Goal: Navigation & Orientation: Find specific page/section

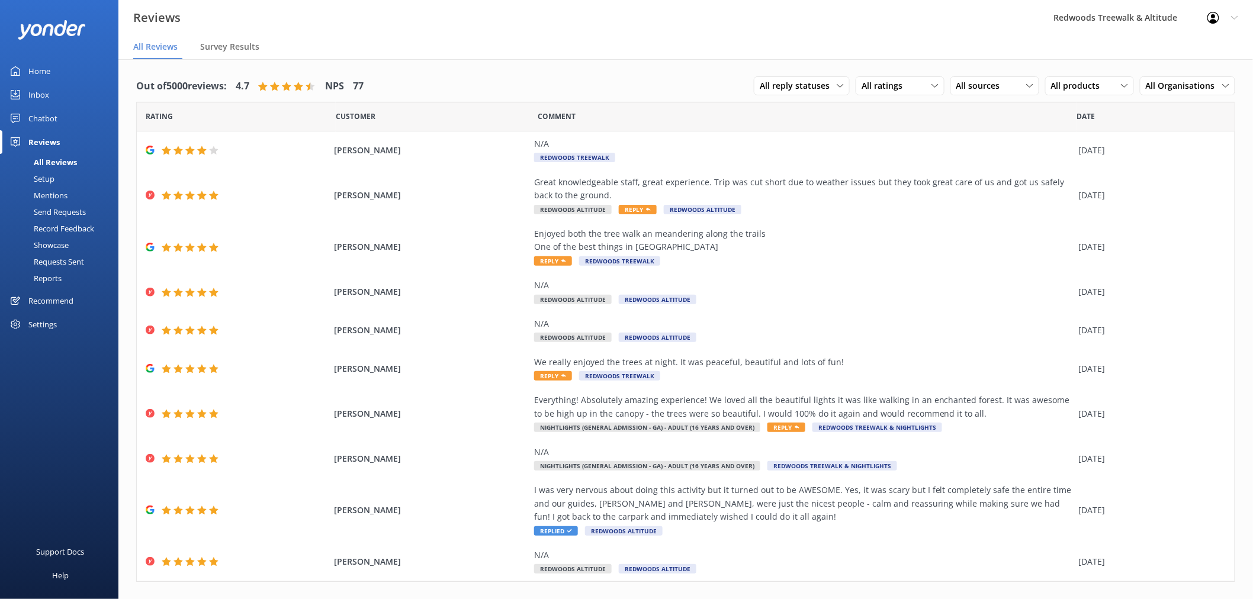
drag, startPoint x: 60, startPoint y: 91, endPoint x: 57, endPoint y: 99, distance: 8.2
click at [60, 91] on link "Inbox" at bounding box center [59, 95] width 118 height 24
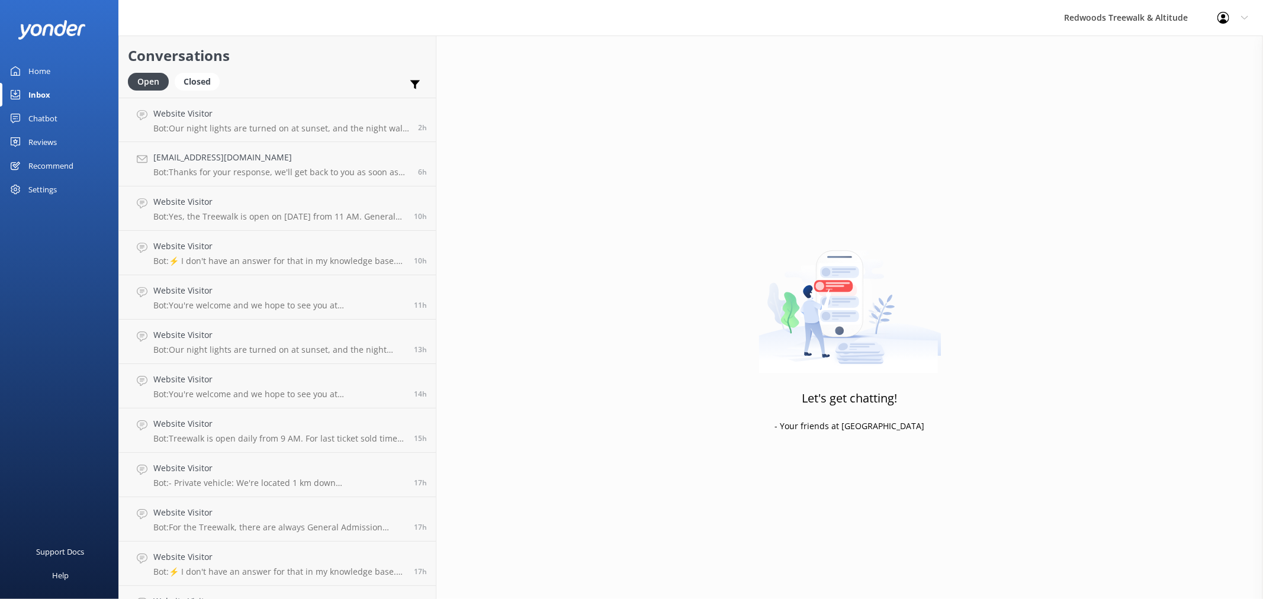
click at [55, 140] on div "Reviews" at bounding box center [42, 142] width 28 height 24
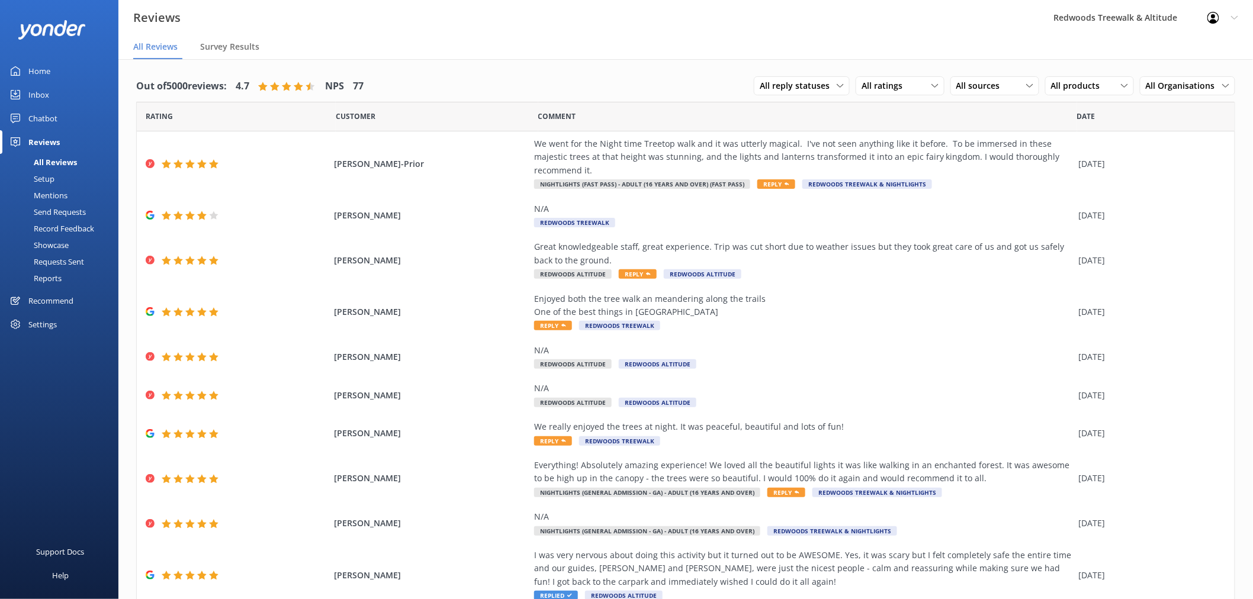
click at [46, 77] on div "Home" at bounding box center [39, 71] width 22 height 24
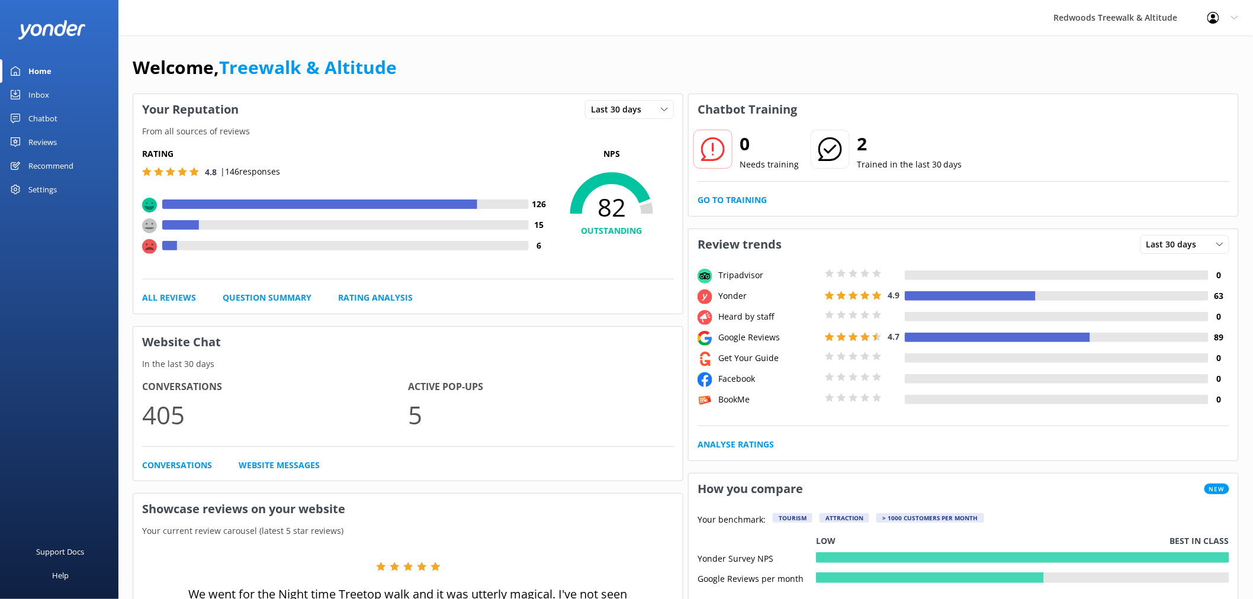
click at [43, 139] on div "Reviews" at bounding box center [42, 142] width 28 height 24
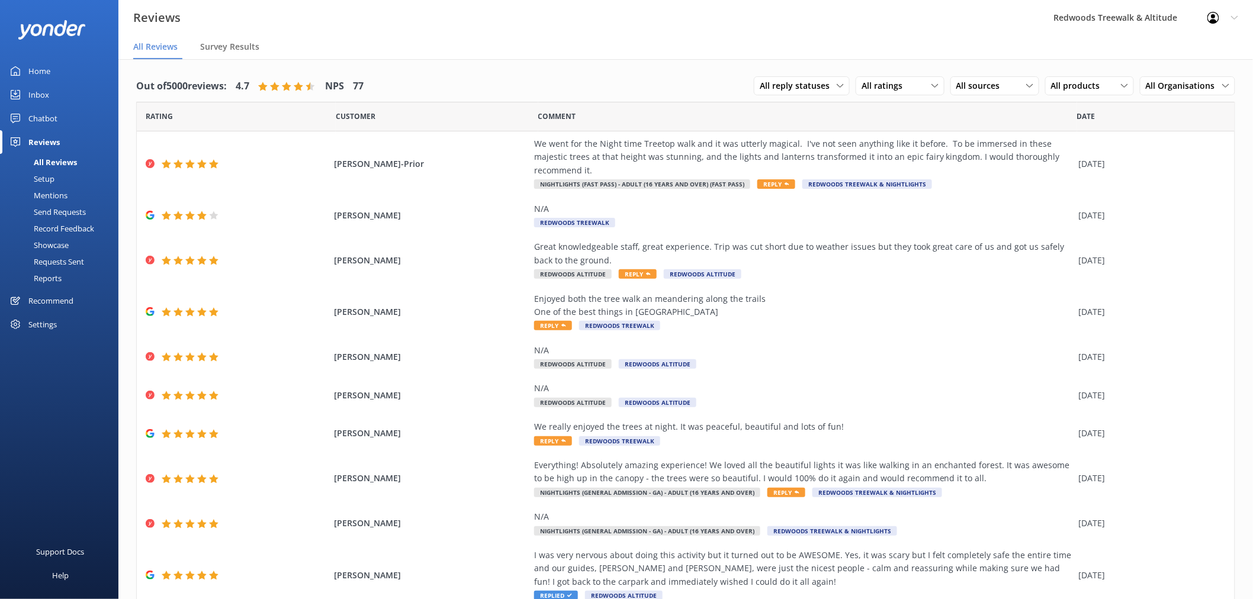
click at [68, 94] on link "Inbox" at bounding box center [59, 95] width 118 height 24
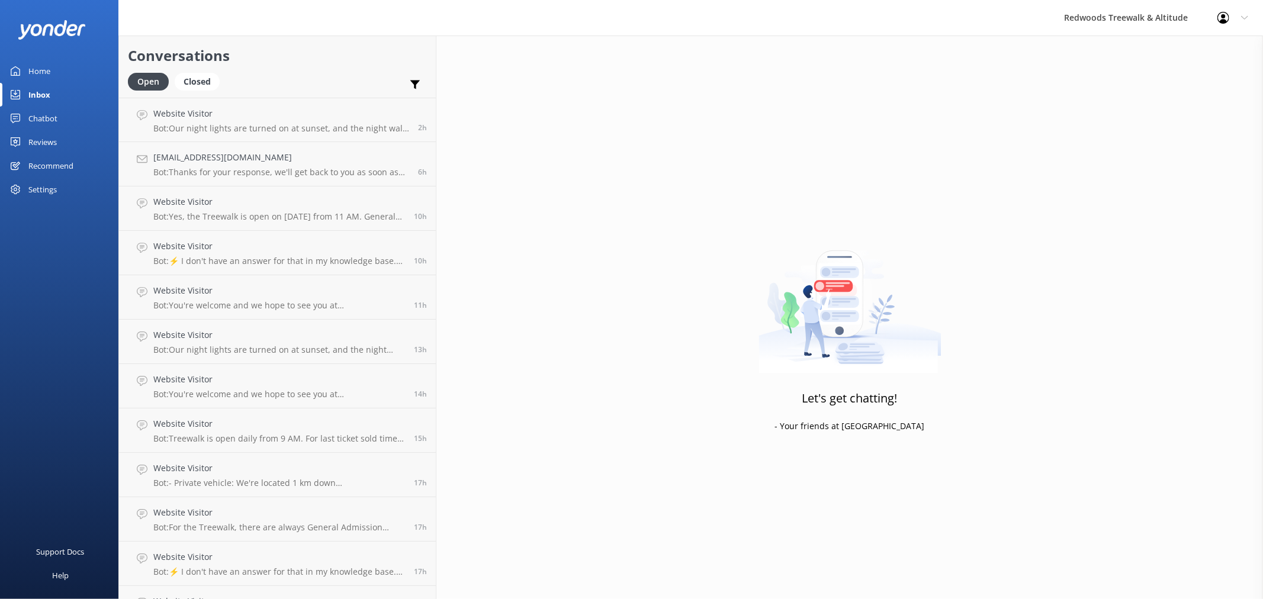
click at [62, 140] on link "Reviews" at bounding box center [59, 142] width 118 height 24
